Goal: Information Seeking & Learning: Learn about a topic

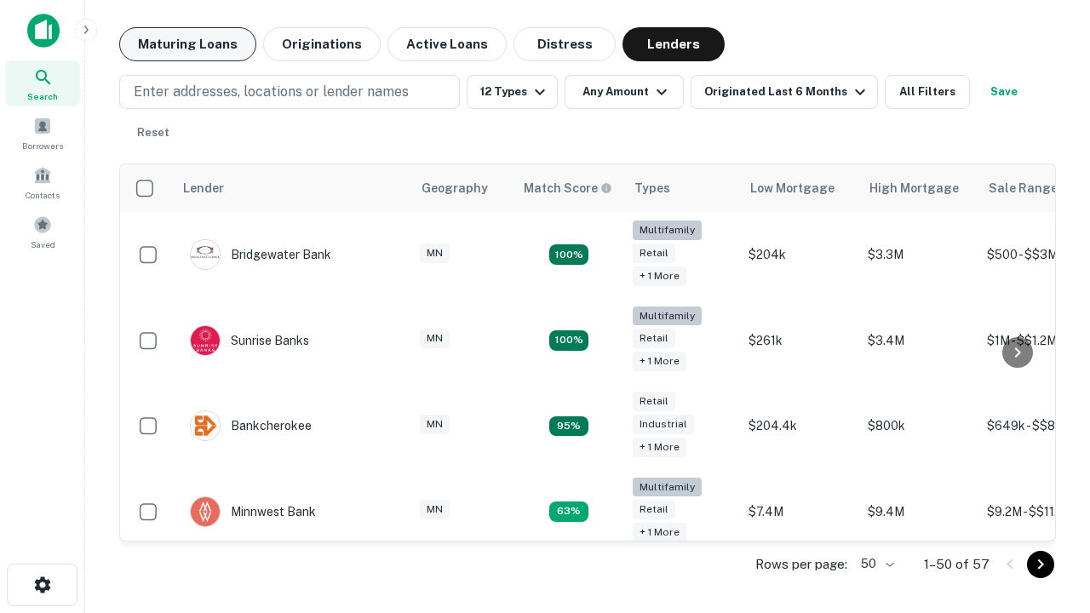
click at [187, 44] on button "Maturing Loans" at bounding box center [187, 44] width 137 height 34
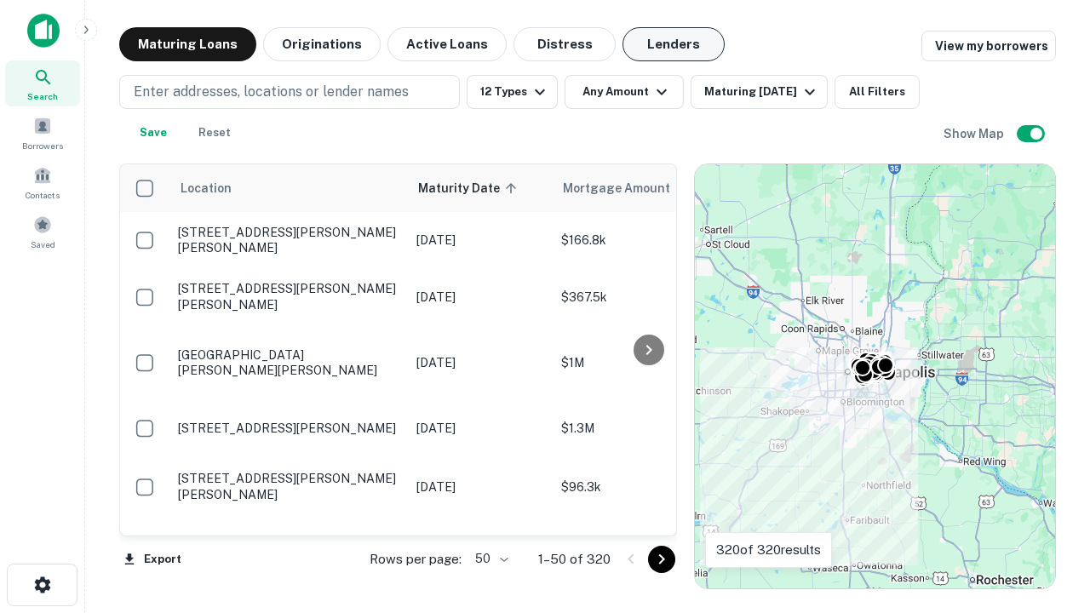
click at [674, 44] on button "Lenders" at bounding box center [673, 44] width 102 height 34
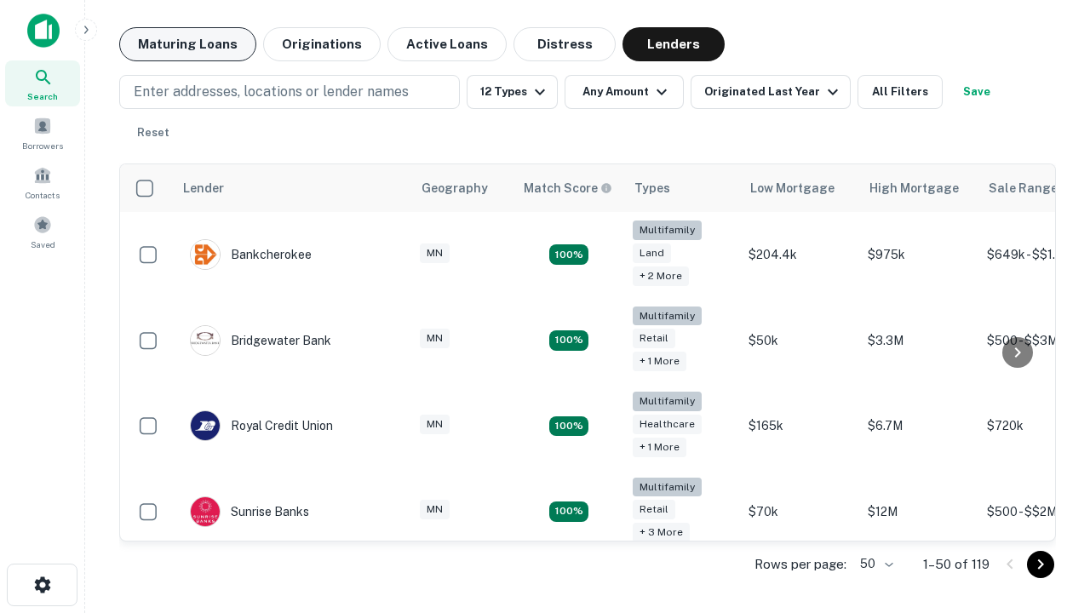
click at [187, 44] on button "Maturing Loans" at bounding box center [187, 44] width 137 height 34
